Goal: Task Accomplishment & Management: Manage account settings

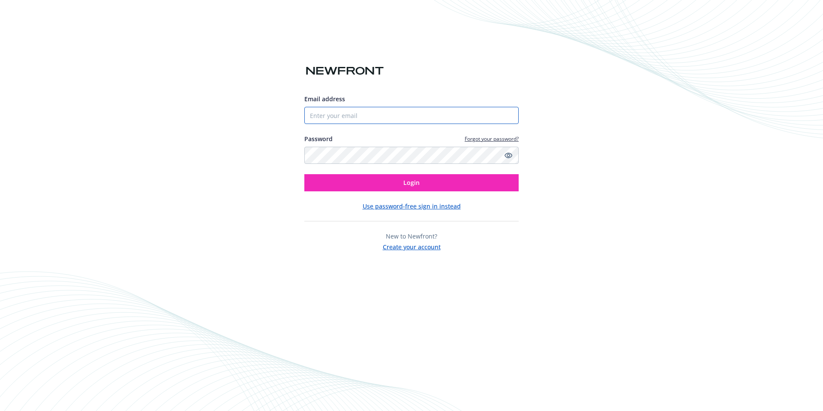
click at [384, 115] on input "Email address" at bounding box center [411, 115] width 214 height 17
click at [360, 118] on input "Email address" at bounding box center [411, 115] width 214 height 17
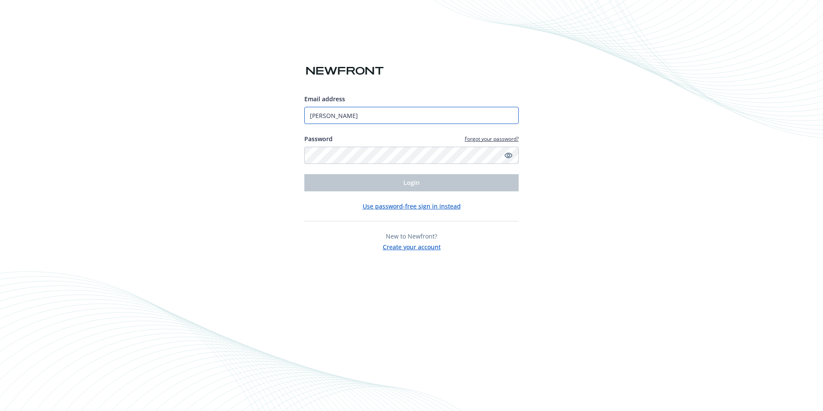
type input "[PERSON_NAME][EMAIL_ADDRESS][PERSON_NAME][DOMAIN_NAME]"
click at [509, 155] on icon "Show password" at bounding box center [509, 156] width 8 height 6
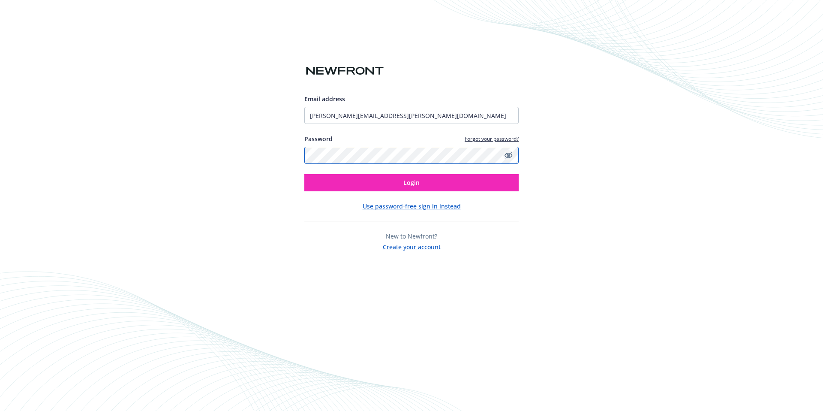
click at [304, 174] on button "Login" at bounding box center [411, 182] width 214 height 17
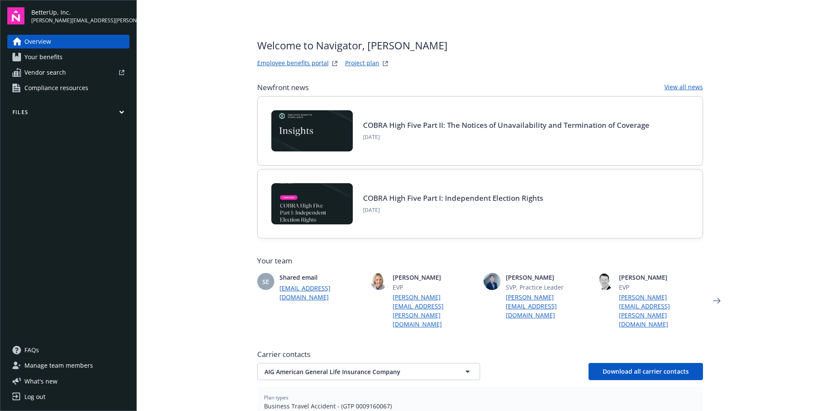
click at [278, 66] on link "Employee benefits portal" at bounding box center [293, 63] width 72 height 10
click at [362, 66] on link "Project plan" at bounding box center [362, 63] width 34 height 10
click at [54, 90] on span "Compliance resources" at bounding box center [56, 88] width 64 height 14
click at [64, 42] on link "Overview" at bounding box center [68, 42] width 122 height 14
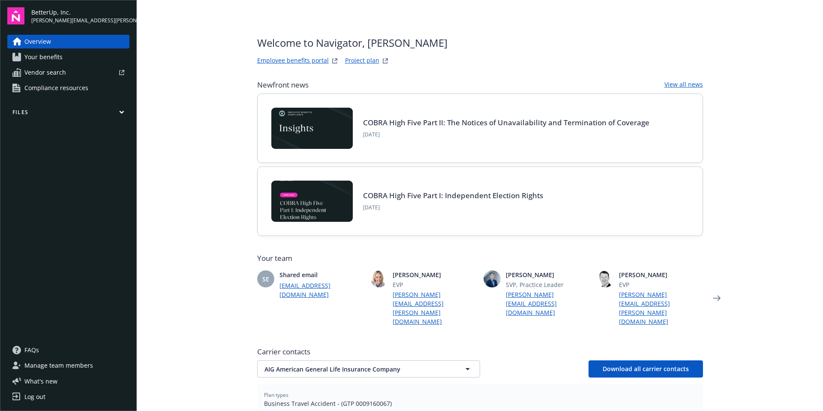
click at [676, 84] on link "View all news" at bounding box center [684, 85] width 39 height 10
click at [52, 369] on span "Manage team members" at bounding box center [58, 366] width 69 height 14
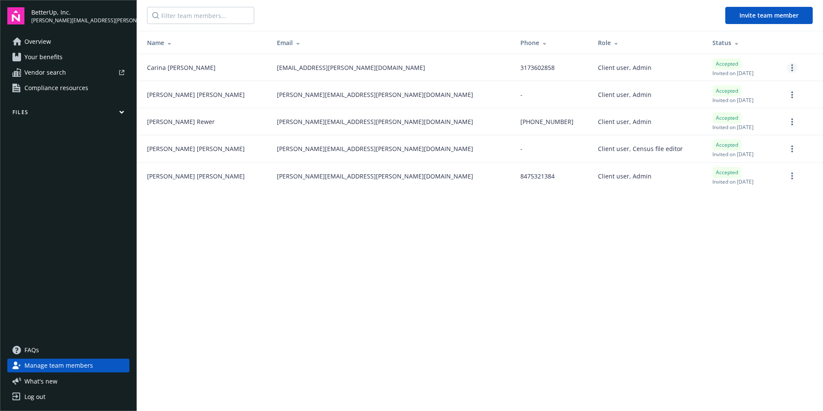
click at [791, 71] on link "more" at bounding box center [792, 68] width 10 height 10
click at [721, 140] on link "Remove team member" at bounding box center [747, 144] width 100 height 17
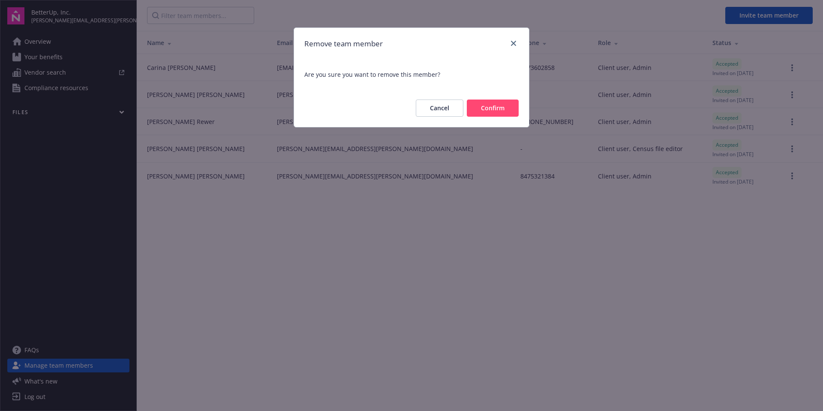
click at [503, 107] on button "Confirm" at bounding box center [493, 107] width 52 height 17
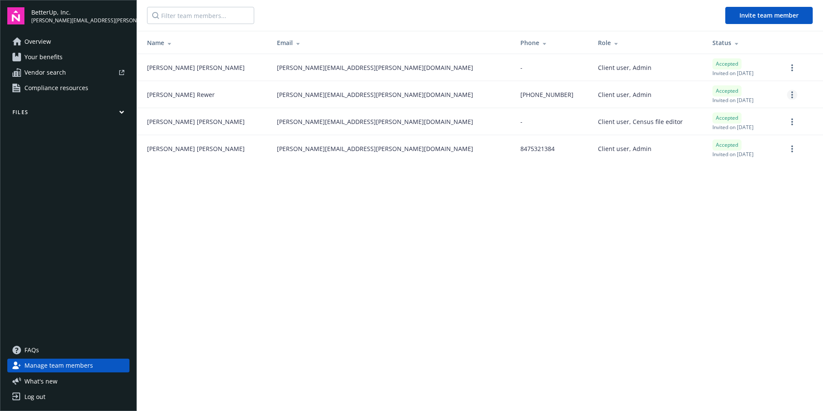
click at [788, 96] on link "more" at bounding box center [792, 95] width 10 height 10
click at [733, 151] on div "Promote to administrator Reset password Edit permissions Remove team member" at bounding box center [747, 142] width 100 height 76
click at [209, 154] on td "Sara Banaszak" at bounding box center [203, 148] width 133 height 27
click at [45, 89] on span "Compliance resources" at bounding box center [56, 88] width 64 height 14
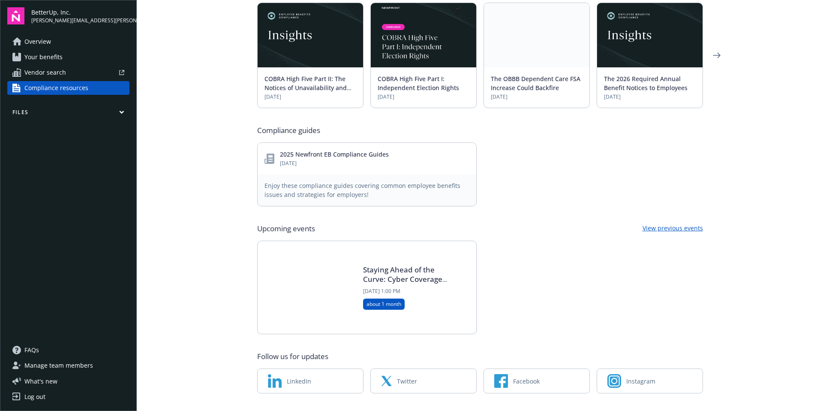
scroll to position [320, 0]
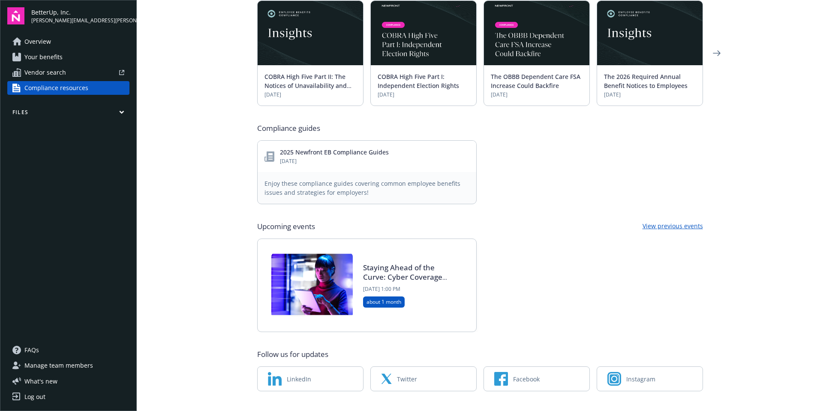
click at [122, 113] on icon "button" at bounding box center [122, 112] width 4 height 2
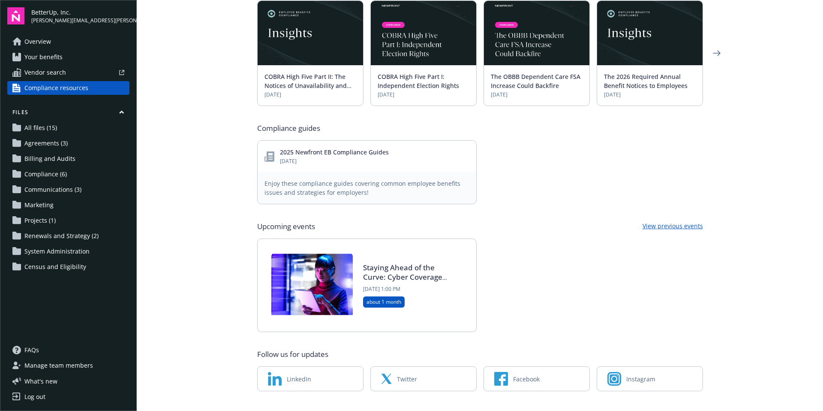
click at [24, 233] on span "Renewals and Strategy (2)" at bounding box center [61, 236] width 74 height 14
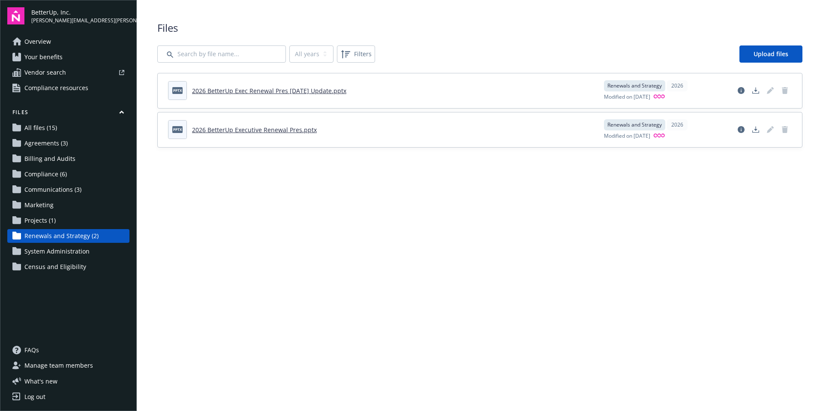
click at [321, 91] on link "2026 BetterUp Exec Renewal Pres 8-22-25 Update.pptx" at bounding box center [269, 91] width 154 height 8
